Goal: Information Seeking & Learning: Learn about a topic

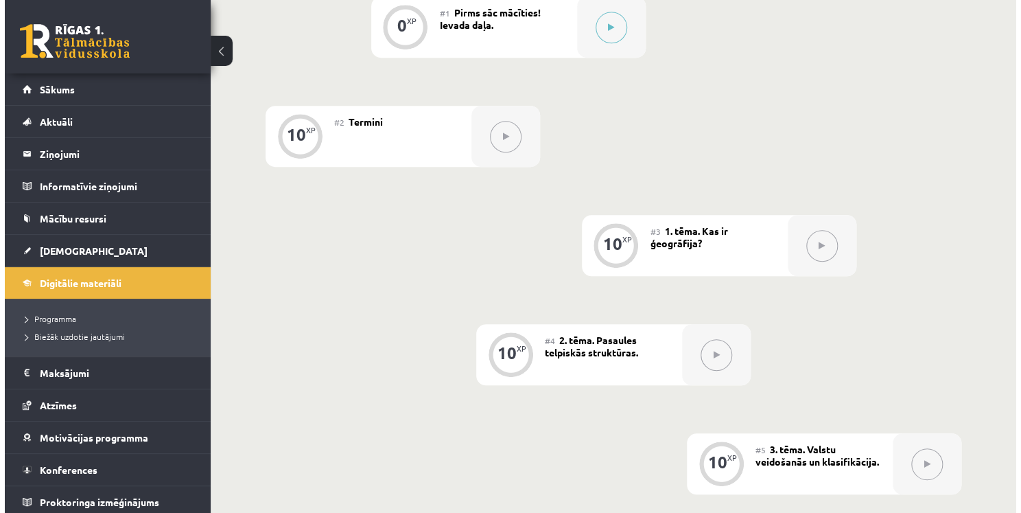
scroll to position [99, 0]
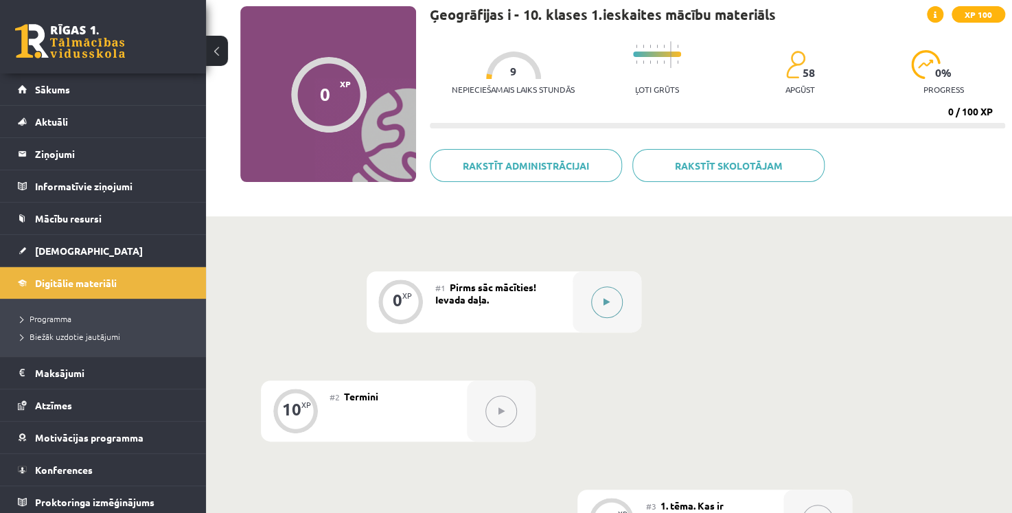
click at [603, 292] on button at bounding box center [607, 302] width 32 height 32
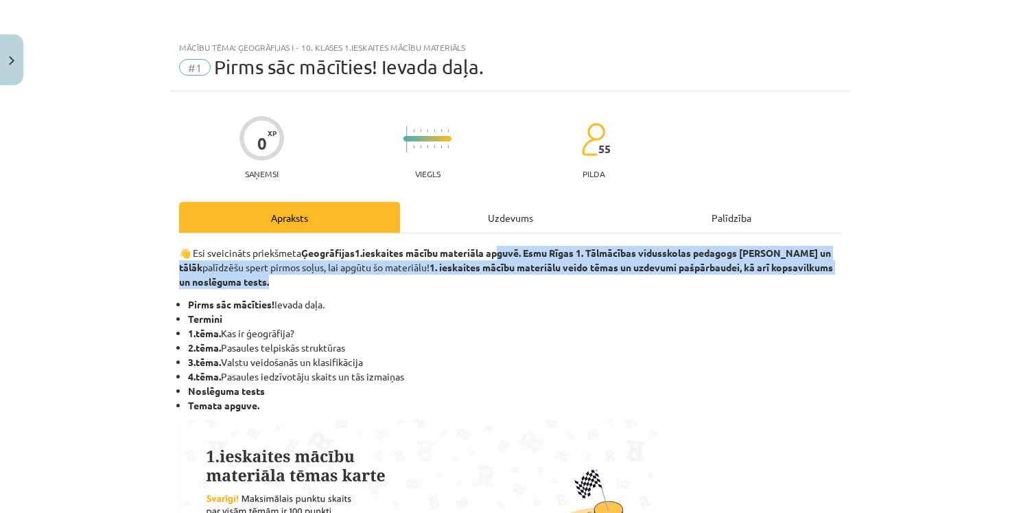
drag, startPoint x: 498, startPoint y: 250, endPoint x: 365, endPoint y: 276, distance: 135.0
click at [365, 276] on p "👋 Esi sveicināts priekšmeta Ģeogrāfijas 1.ieskaites mācību materiāla apguvē. Es…" at bounding box center [510, 267] width 663 height 43
click at [364, 276] on p "👋 Esi sveicināts priekšmeta Ģeogrāfijas 1.ieskaites mācību materiāla apguvē. Es…" at bounding box center [510, 267] width 663 height 43
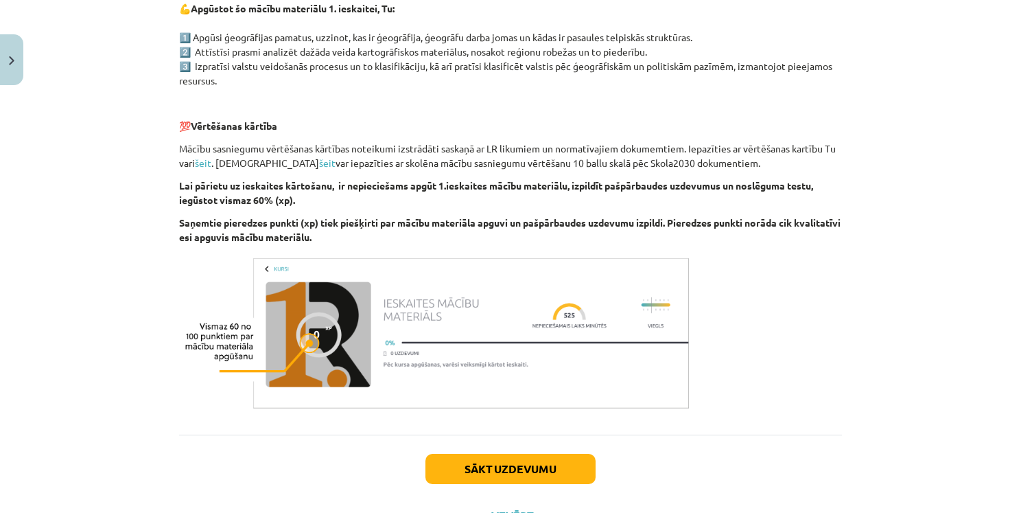
scroll to position [642, 0]
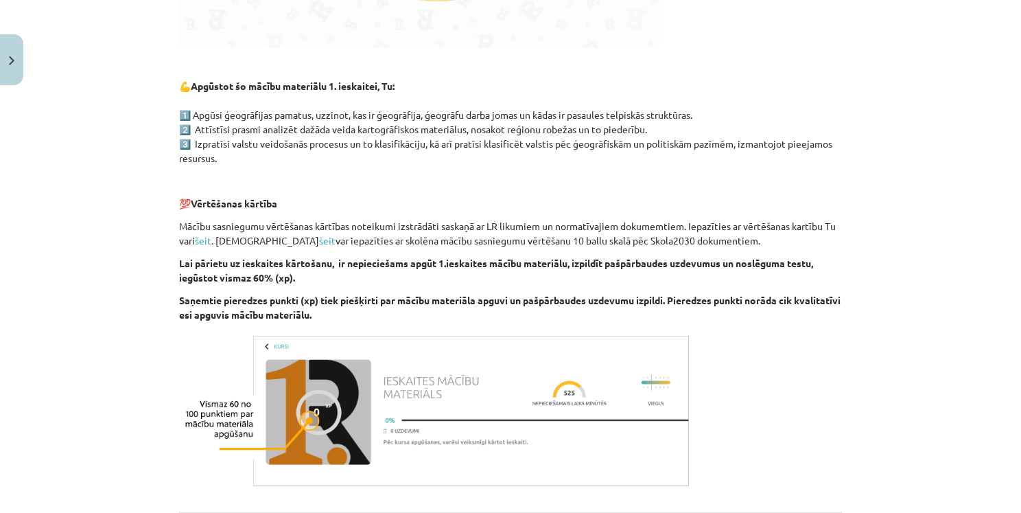
drag, startPoint x: 611, startPoint y: 110, endPoint x: 710, endPoint y: 111, distance: 99.5
click at [731, 111] on p "💪 Apgūstot šo mācību materiālu 1. ieskaitei, Tu: 1️⃣ Apgūsi ģeogrāfijas pamatus…" at bounding box center [510, 122] width 663 height 86
drag, startPoint x: 607, startPoint y: 115, endPoint x: 835, endPoint y: 134, distance: 228.0
click at [845, 137] on div "Mācību tēma: Ģeogrāfijas i - 10. klases 1.ieskaites mācību materiāls #1 Pirms s…" at bounding box center [510, 256] width 1021 height 513
drag, startPoint x: 614, startPoint y: 115, endPoint x: 710, endPoint y: 109, distance: 96.2
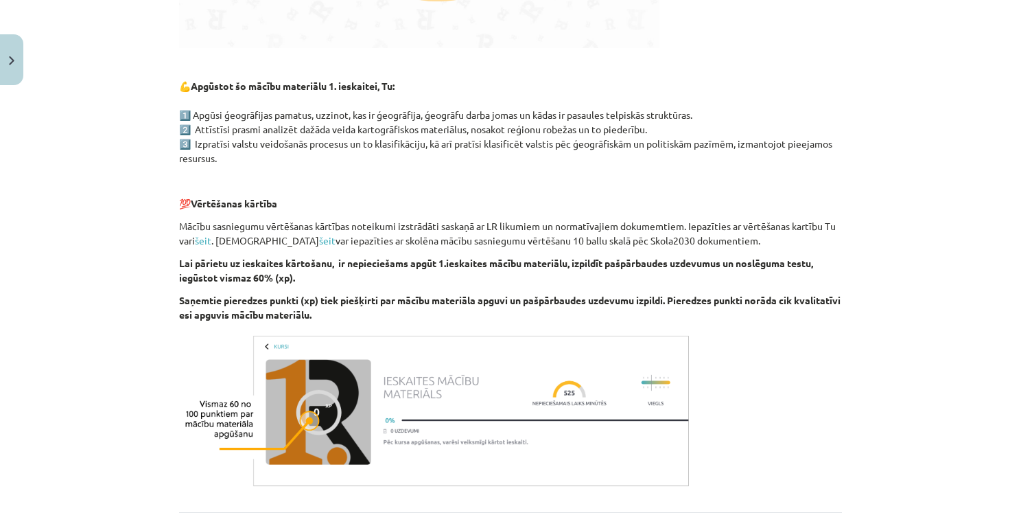
click at [710, 109] on p "💪 Apgūstot šo mācību materiālu 1. ieskaitei, Tu: 1️⃣ Apgūsi ģeogrāfijas pamatus…" at bounding box center [510, 122] width 663 height 86
copy p "elpiskās struktūras."
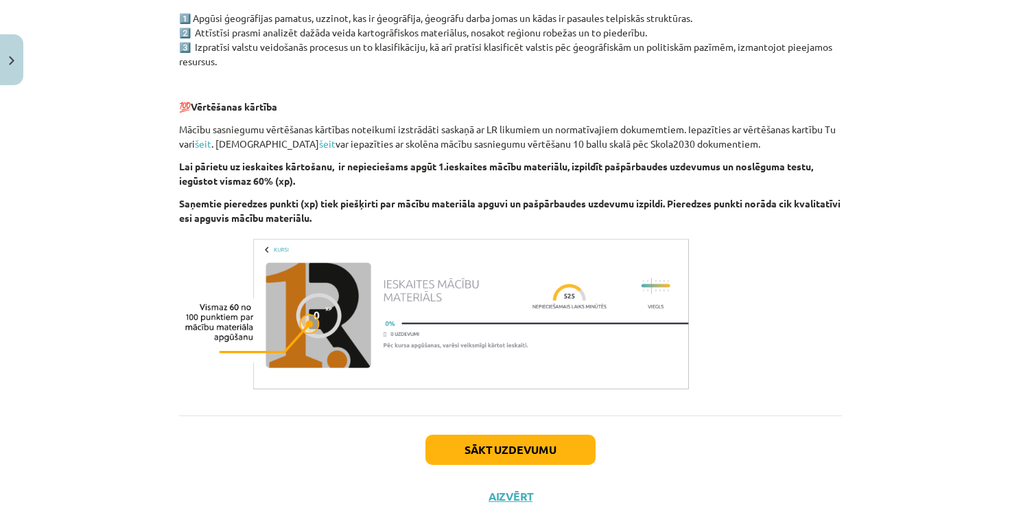
scroll to position [779, 0]
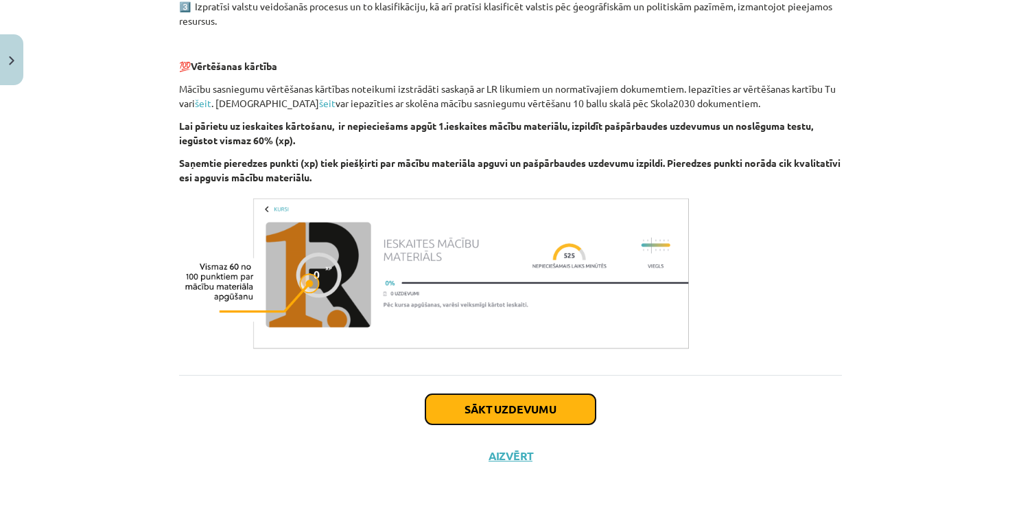
click at [543, 413] on button "Sākt uzdevumu" at bounding box center [510, 409] width 170 height 30
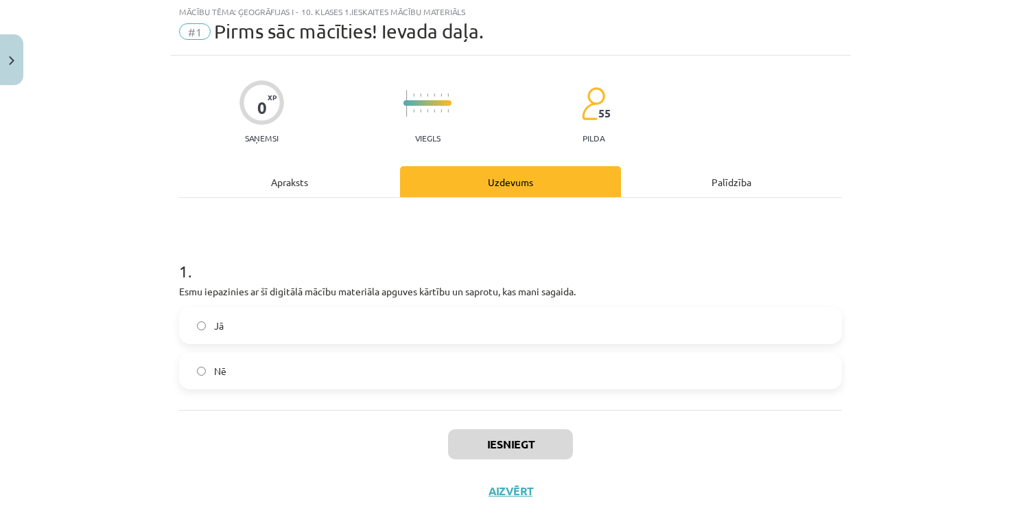
scroll to position [34, 0]
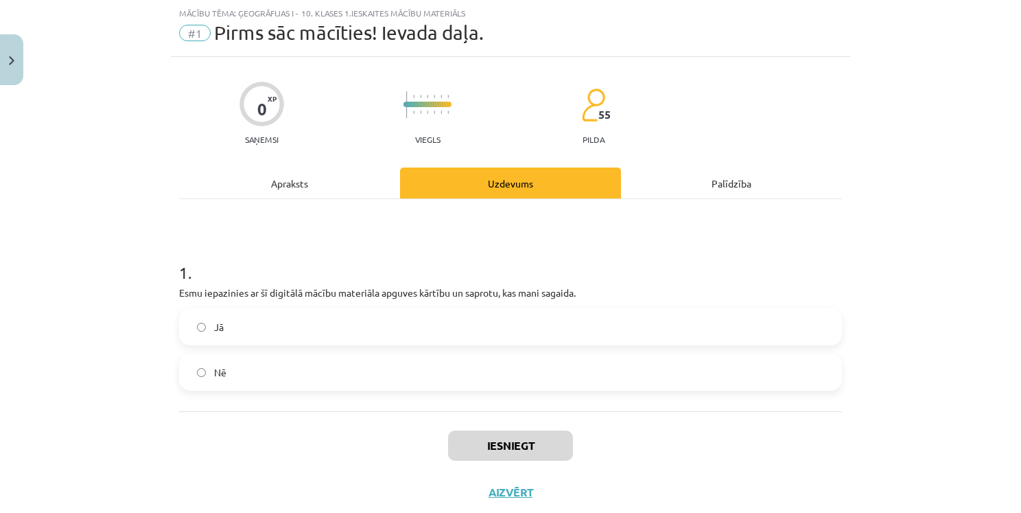
click at [260, 327] on label "Jā" at bounding box center [510, 327] width 660 height 34
click at [555, 445] on button "Iesniegt" at bounding box center [510, 445] width 125 height 30
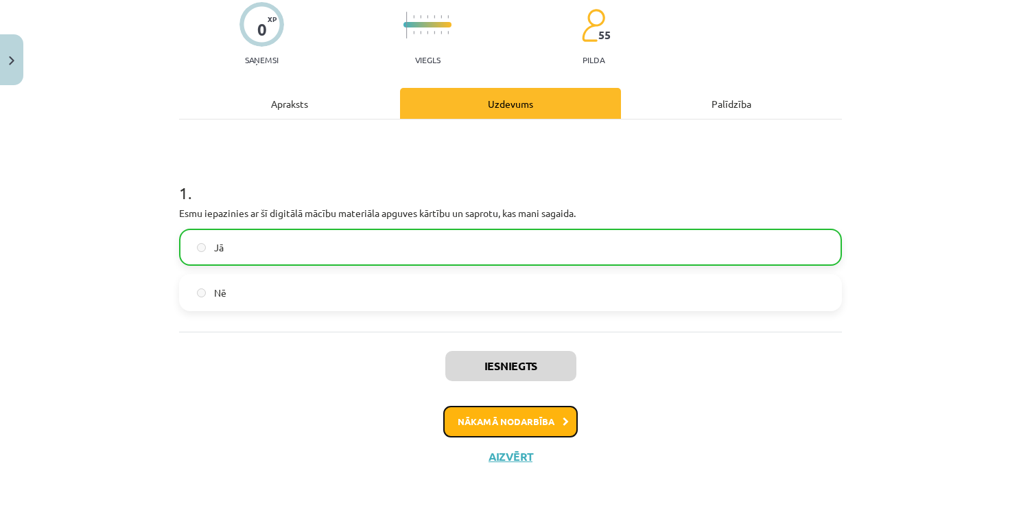
click at [495, 411] on button "Nākamā nodarbība" at bounding box center [510, 422] width 135 height 32
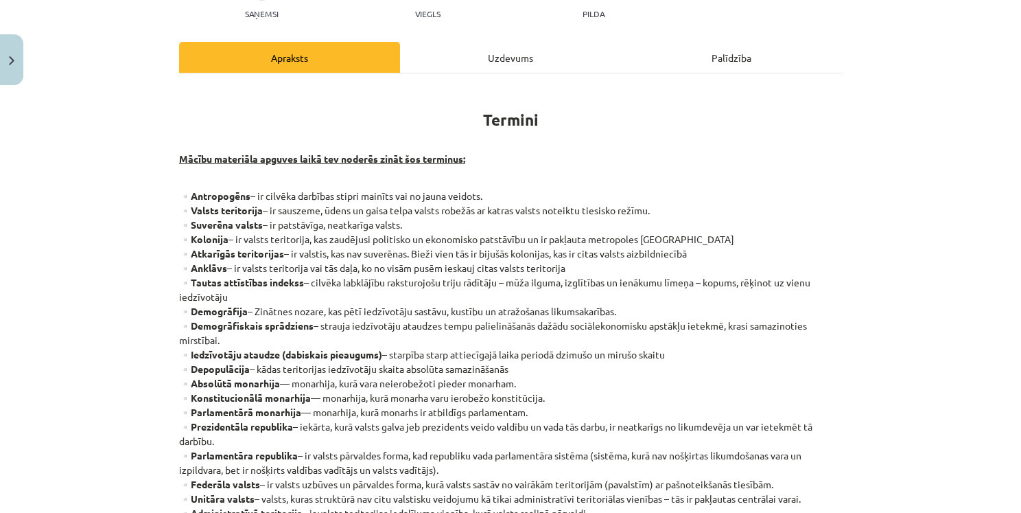
scroll to position [229, 0]
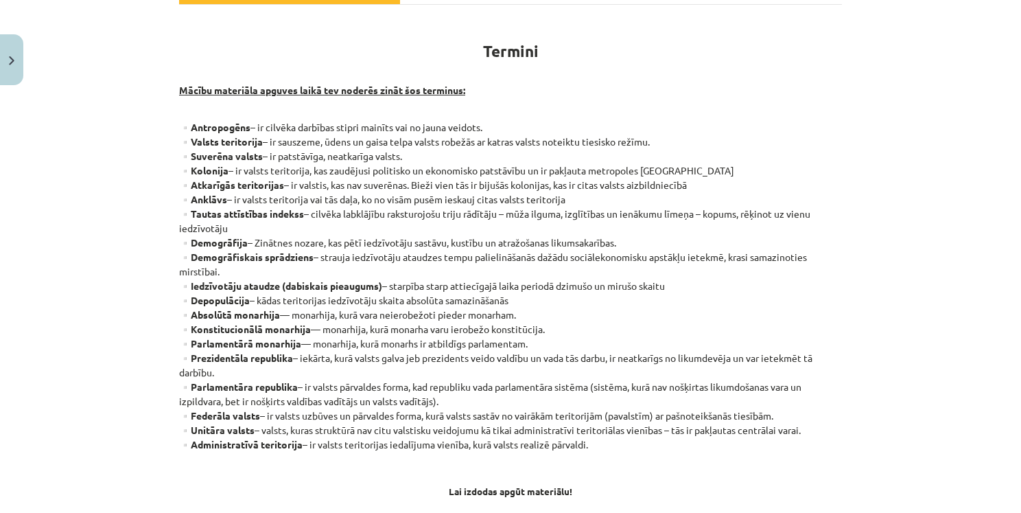
drag, startPoint x: 179, startPoint y: 126, endPoint x: 854, endPoint y: 434, distance: 741.6
click at [854, 434] on div "Mācību tēma: Ģeogrāfijas i - 10. klases 1.ieskaites mācību materiāls #2 Termini…" at bounding box center [510, 256] width 1021 height 513
click at [110, 153] on div "Mācību tēma: Ģeogrāfijas i - 10. klases 1.ieskaites mācību materiāls #2 Termini…" at bounding box center [510, 256] width 1021 height 513
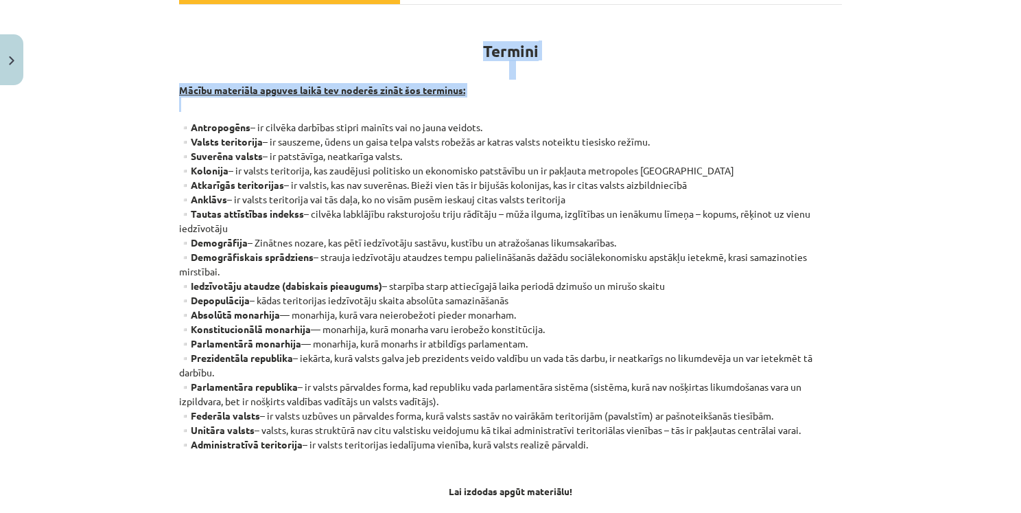
scroll to position [366, 0]
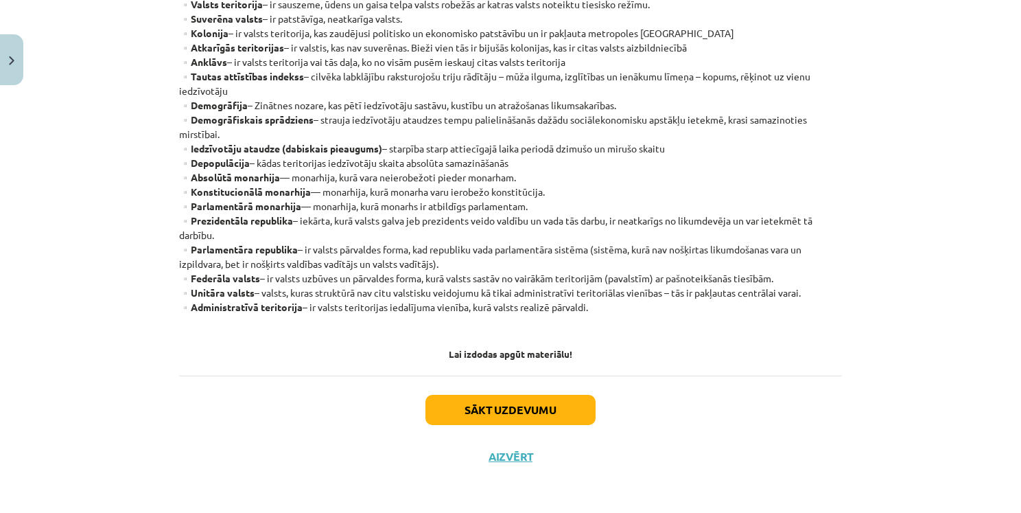
drag, startPoint x: 152, startPoint y: 124, endPoint x: 844, endPoint y: 309, distance: 716.0
click at [844, 309] on div "Mācību tēma: Ģeogrāfijas i - 10. klases 1.ieskaites mācību materiāls #2 Termini…" at bounding box center [510, 256] width 1021 height 513
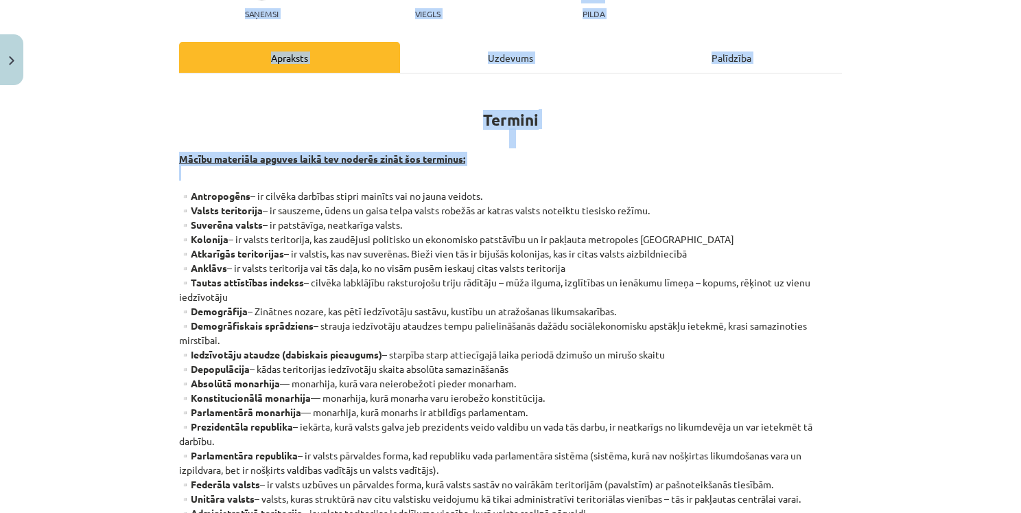
copy p "▫️Loremipsumd – si ametcon adipisci elitse doeiusm tem in utlab etdolor. ▫️Magn…"
click at [323, 244] on p "▫️Antropogēns – ir cilvēka darbības stipri mainīts vai no jauna veidots. ▫️Vals…" at bounding box center [510, 362] width 663 height 346
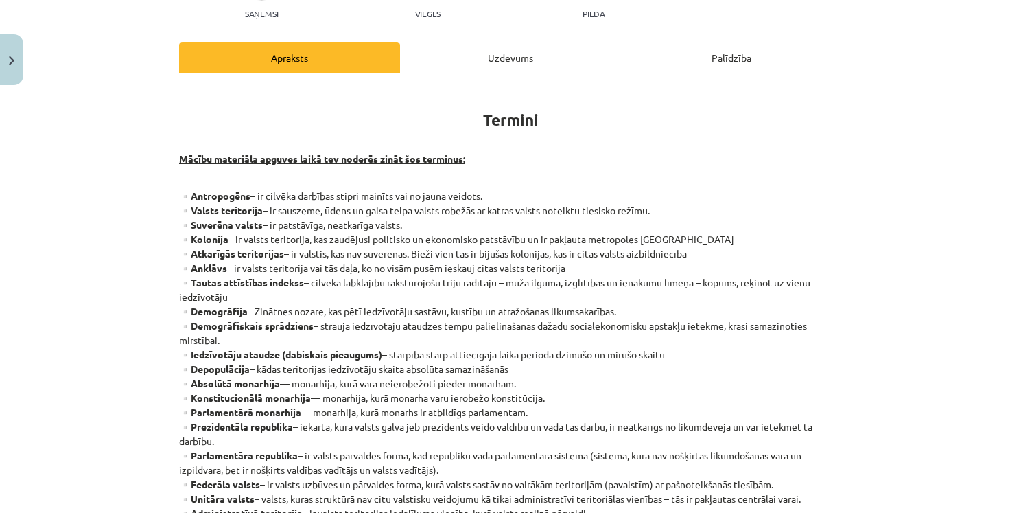
click at [222, 196] on strong "▫️Antropogēns" at bounding box center [214, 195] width 71 height 12
copy strong "Antropogēns"
click at [190, 199] on strong "▫️Antropogēns" at bounding box center [214, 195] width 71 height 12
click at [190, 198] on strong "▫️Antropogēns" at bounding box center [214, 195] width 71 height 12
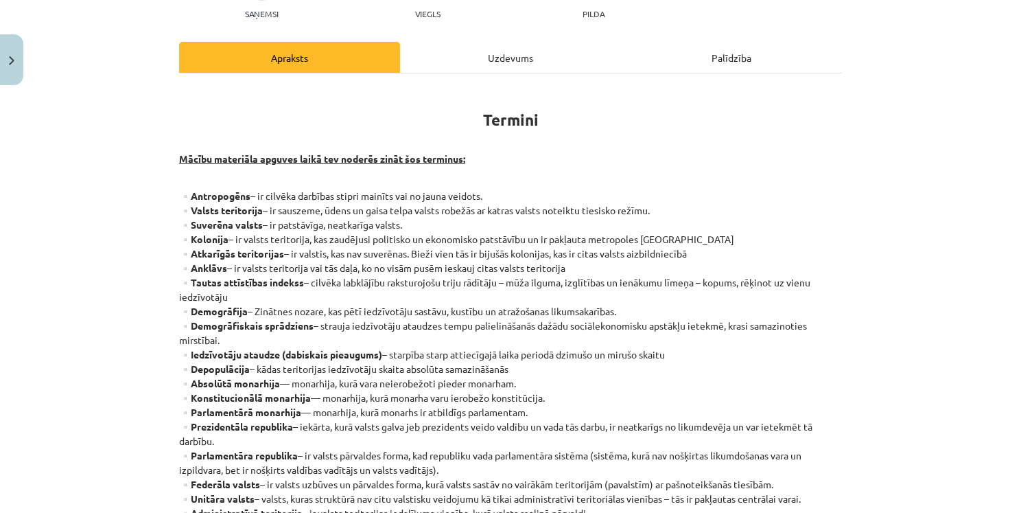
click at [190, 197] on strong "▫️Antropogēns" at bounding box center [214, 195] width 71 height 12
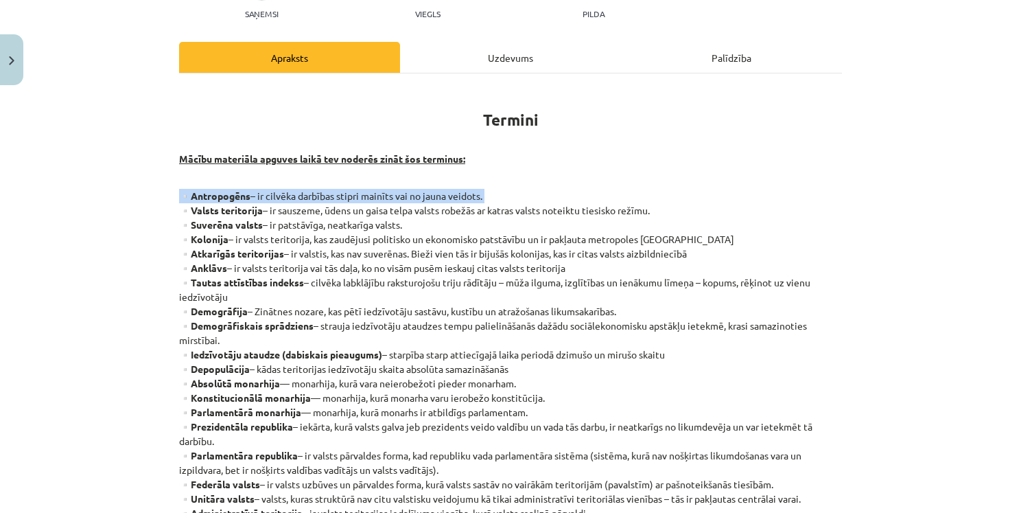
click at [190, 196] on strong "▫️Antropogēns" at bounding box center [214, 195] width 71 height 12
copy p "▫️Antropogēns – ir cilvēka darbības stipri mainīts vai no jauna veidots."
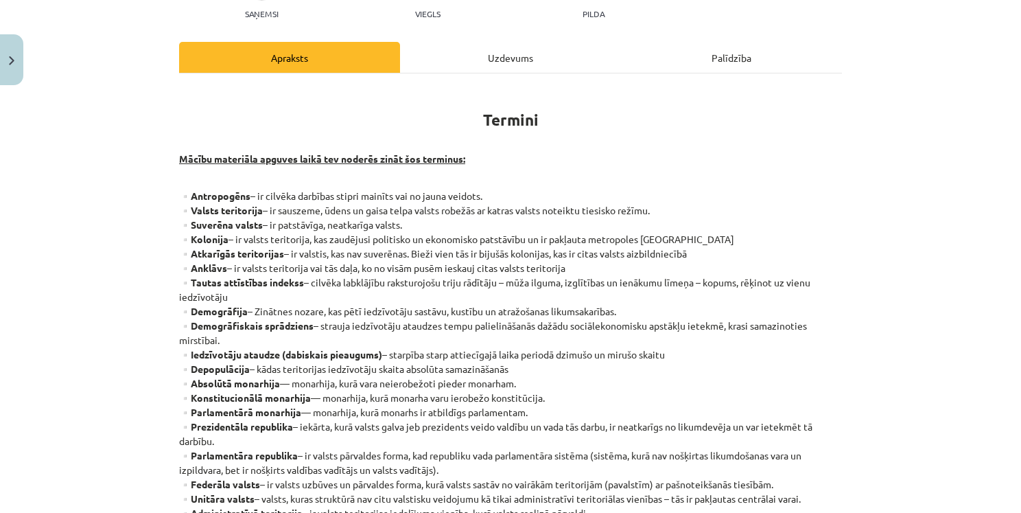
click at [661, 211] on p "▫️Antropogēns – ir cilvēka darbības stipri mainīts vai no jauna veidots. ▫️Vals…" at bounding box center [510, 362] width 663 height 346
drag, startPoint x: 180, startPoint y: 221, endPoint x: 403, endPoint y: 224, distance: 223.1
click at [404, 224] on p "▫️Antropogēns – ir cilvēka darbības stipri mainīts vai no jauna veidots. ▫️Vals…" at bounding box center [510, 362] width 663 height 346
copy p "Suverēna valsts – ir patstāvīga, neatkarīga valsts."
click at [743, 215] on p "▫️Antropogēns – ir cilvēka darbības stipri mainīts vai no jauna veidots. ▫️Vals…" at bounding box center [510, 362] width 663 height 346
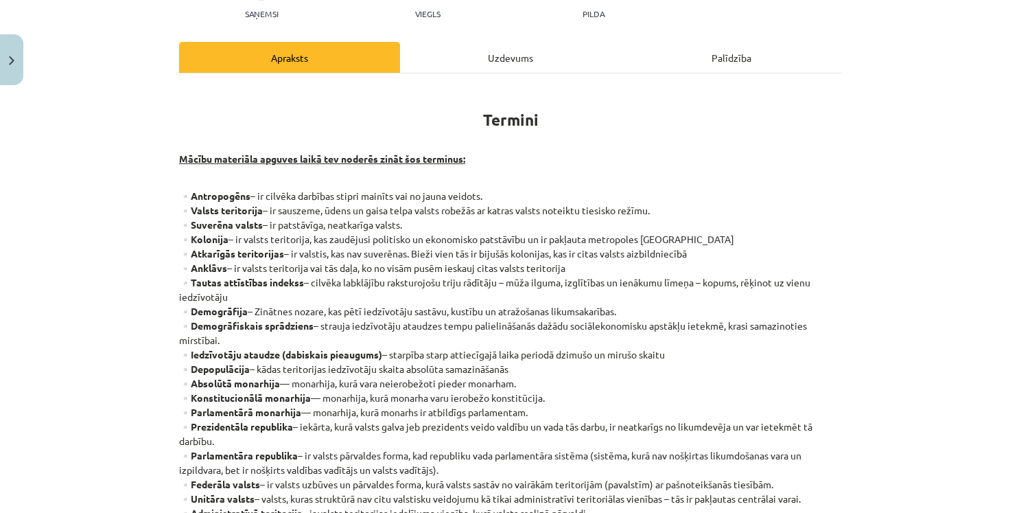
click at [564, 235] on p "▫️Antropogēns – ir cilvēka darbības stipri mainīts vai no jauna veidots. ▫️Vals…" at bounding box center [510, 362] width 663 height 346
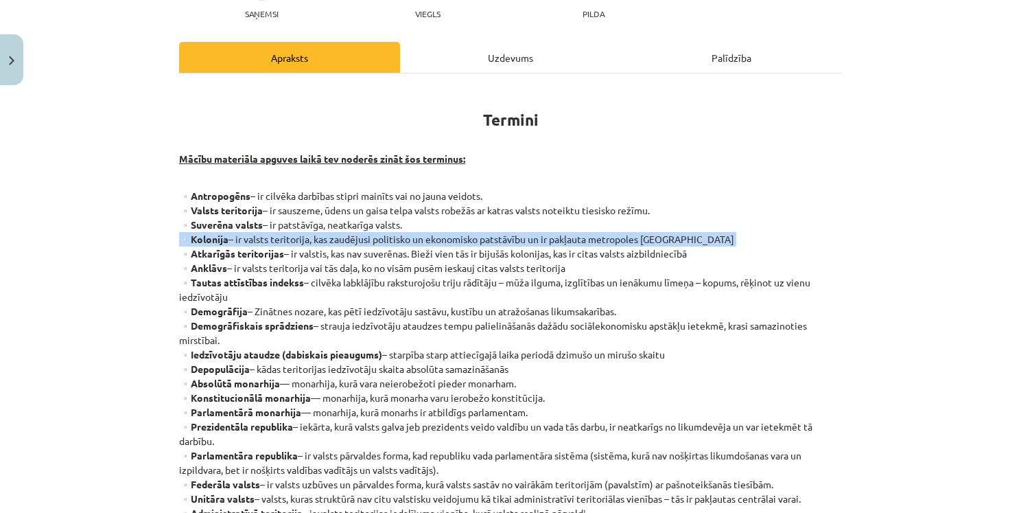
click at [564, 235] on p "▫️Antropogēns – ir cilvēka darbības stipri mainīts vai no jauna veidots. ▫️Vals…" at bounding box center [510, 362] width 663 height 346
copy p "▫️Kolonija – ir valsts teritorija, kas zaudējusi politisko un ekonomisko patstā…"
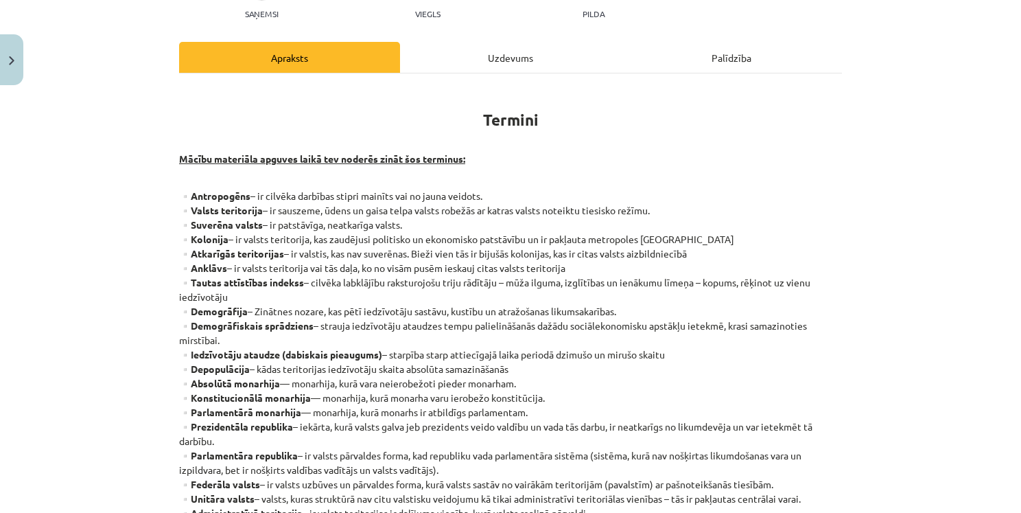
click at [463, 262] on p "▫️Antropogēns – ir cilvēka darbības stipri mainīts vai no jauna veidots. ▫️Vals…" at bounding box center [510, 362] width 663 height 346
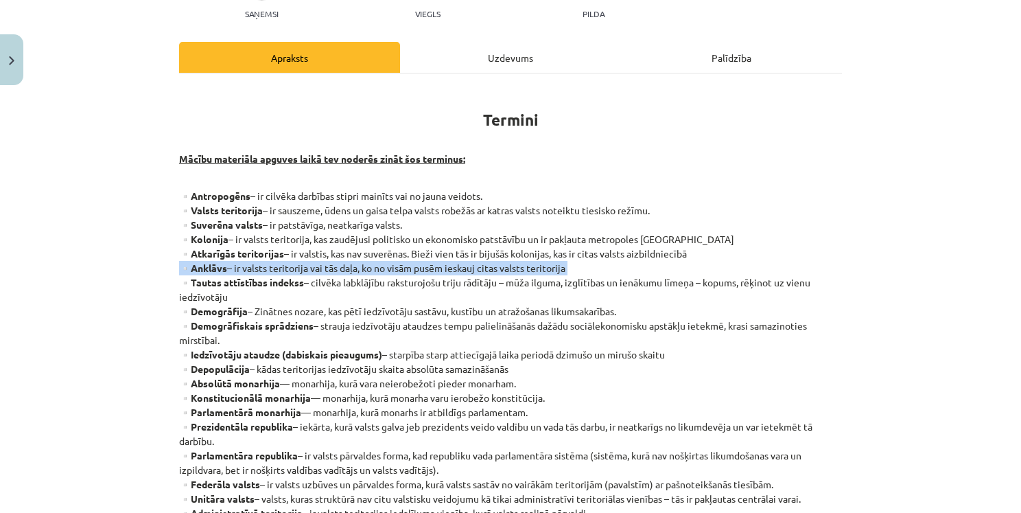
click at [463, 262] on p "▫️Antropogēns – ir cilvēka darbības stipri mainīts vai no jauna veidots. ▫️Vals…" at bounding box center [510, 362] width 663 height 346
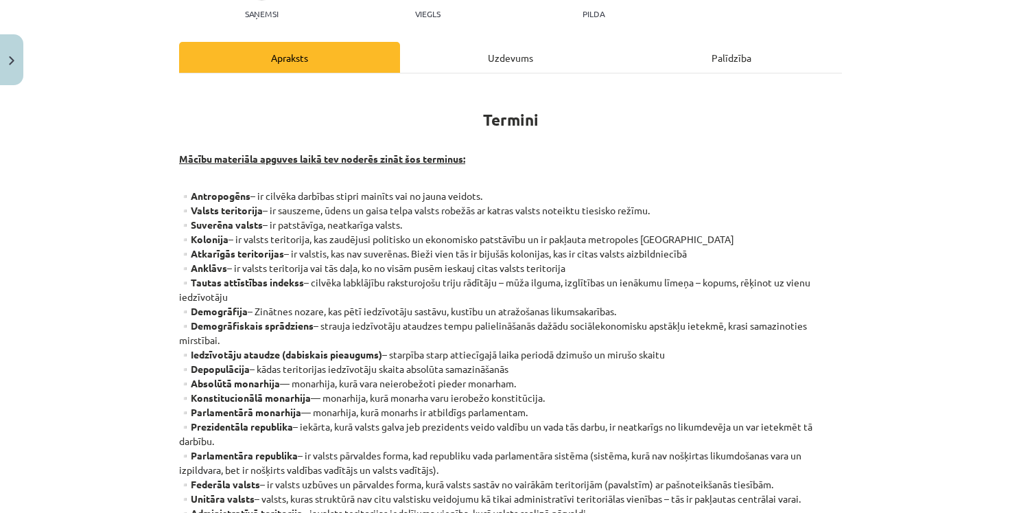
click at [735, 254] on p "▫️Antropogēns – ir cilvēka darbības stipri mainīts vai no jauna veidots. ▫️Vals…" at bounding box center [510, 362] width 663 height 346
click at [359, 279] on p "▫️Antropogēns – ir cilvēka darbības stipri mainīts vai no jauna veidots. ▫️Vals…" at bounding box center [510, 362] width 663 height 346
drag, startPoint x: 220, startPoint y: 283, endPoint x: 493, endPoint y: 292, distance: 273.3
click at [498, 292] on p "▫️Antropogēns – ir cilvēka darbības stipri mainīts vai no jauna veidots. ▫️Vals…" at bounding box center [510, 362] width 663 height 346
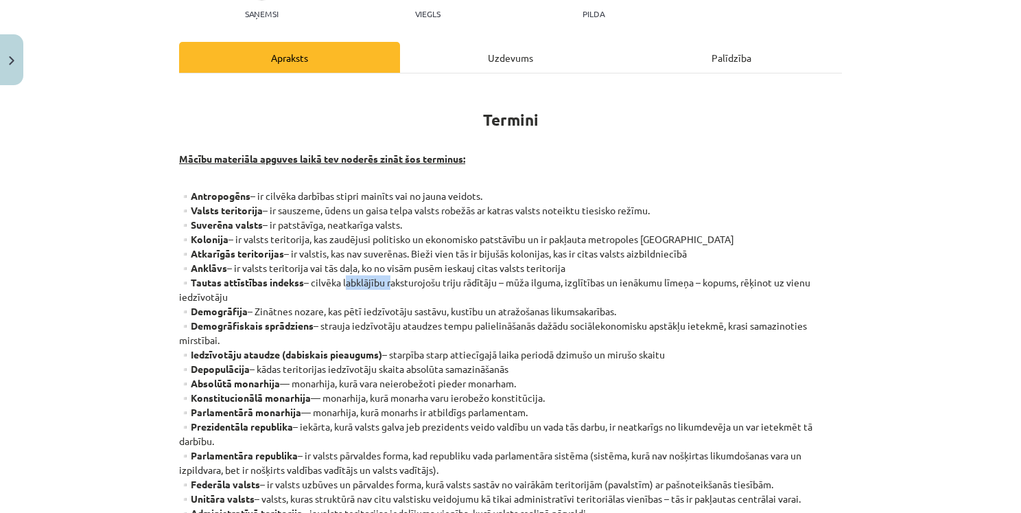
copy p "Tautas attīstības indekss – cilvēka labklājību raksturojošu triju rādītāju – mū…"
click at [721, 303] on p "▫️Antropogēns – ir cilvēka darbības stipri mainīts vai no jauna veidots. ▫️Vals…" at bounding box center [510, 362] width 663 height 346
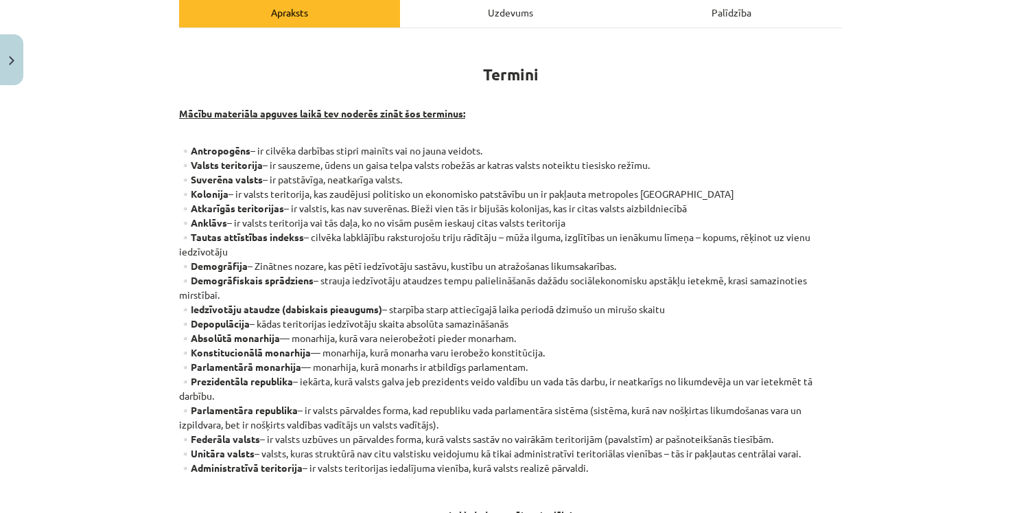
scroll to position [229, 0]
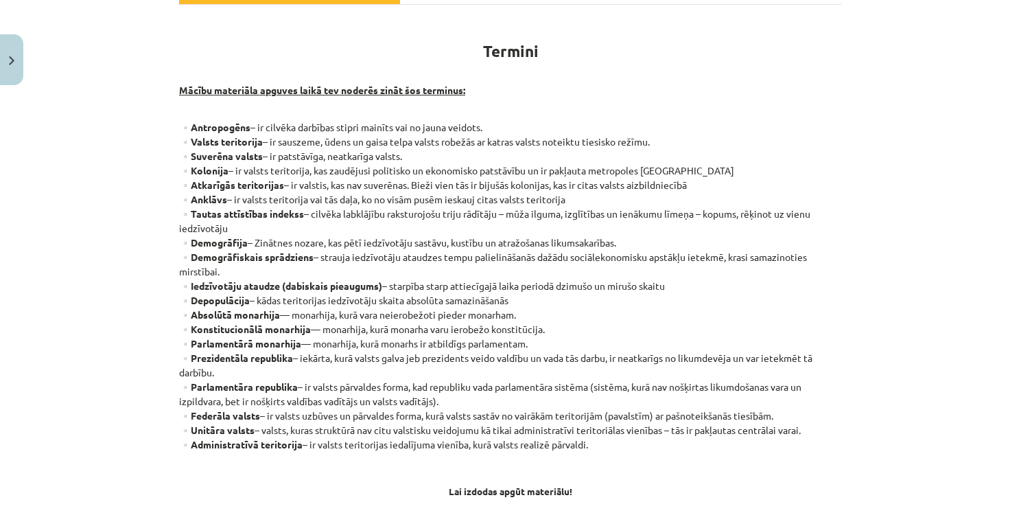
click at [577, 240] on p "▫️Antropogēns – ir cilvēka darbības stipri mainīts vai no jauna veidots. ▫️Vals…" at bounding box center [510, 293] width 663 height 346
click at [577, 238] on p "▫️Antropogēns – ir cilvēka darbības stipri mainīts vai no jauna veidots. ▫️Vals…" at bounding box center [510, 293] width 663 height 346
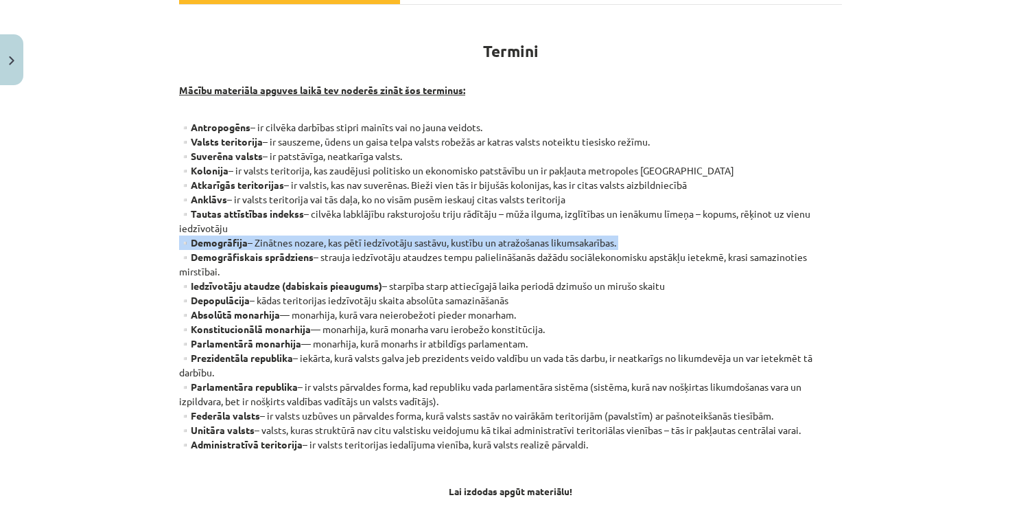
click at [577, 238] on p "▫️Antropogēns – ir cilvēka darbības stipri mainīts vai no jauna veidots. ▫️Vals…" at bounding box center [510, 293] width 663 height 346
copy p "▫️Demogrāfija – Zinātnes nozare, kas pētī iedzīvotāju sastāvu, kustību un atraž…"
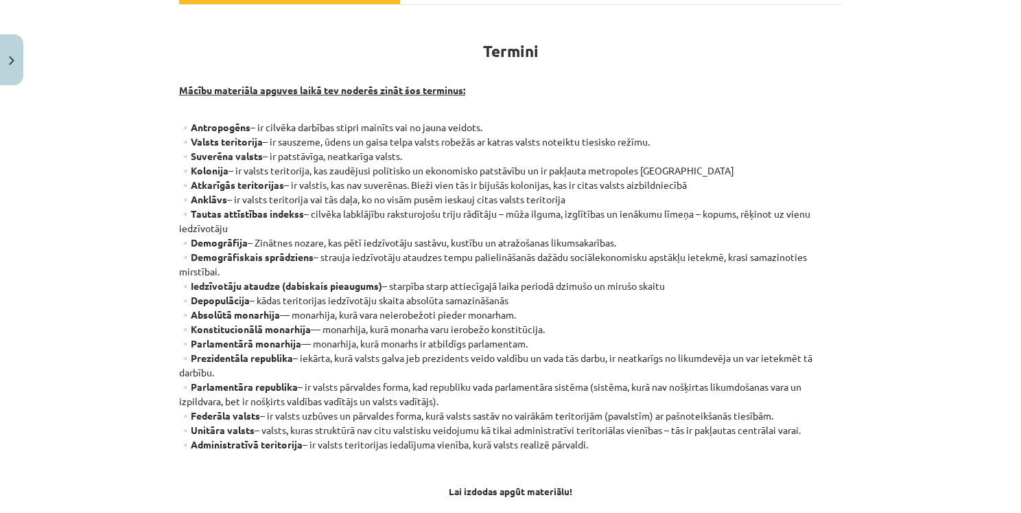
click at [519, 285] on p "▫️Antropogēns – ir cilvēka darbības stipri mainīts vai no jauna veidots. ▫️Vals…" at bounding box center [510, 293] width 663 height 346
